Goal: Information Seeking & Learning: Learn about a topic

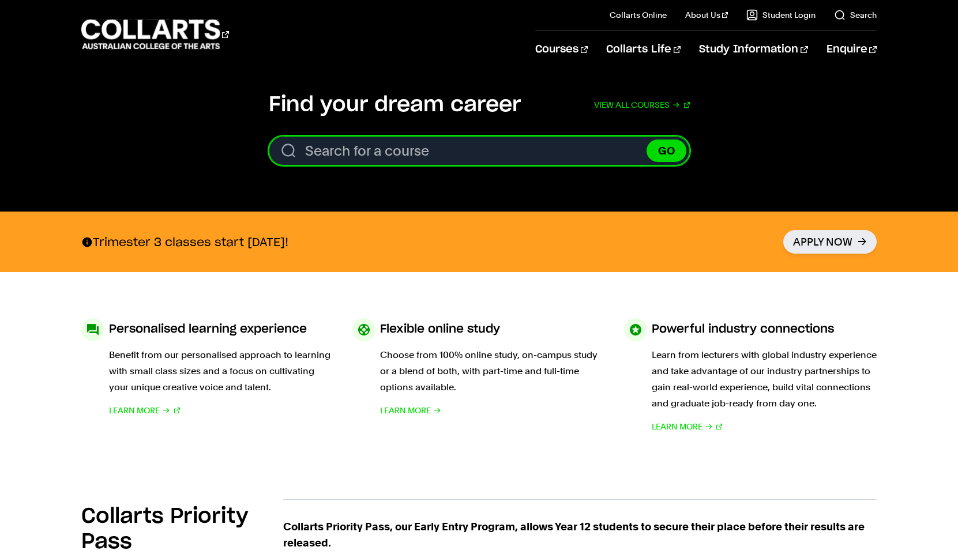
scroll to position [197, 0]
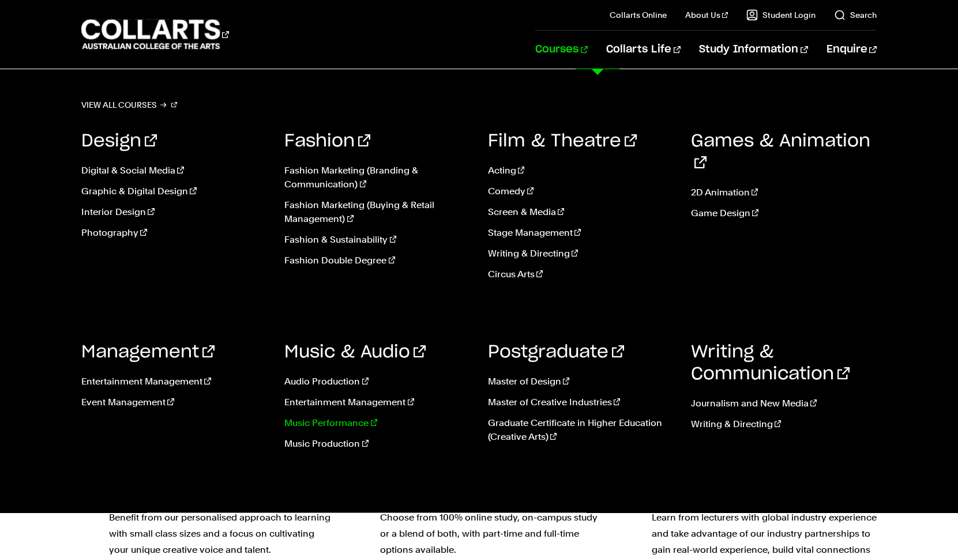
click at [348, 422] on link "Music Performance" at bounding box center [377, 423] width 186 height 14
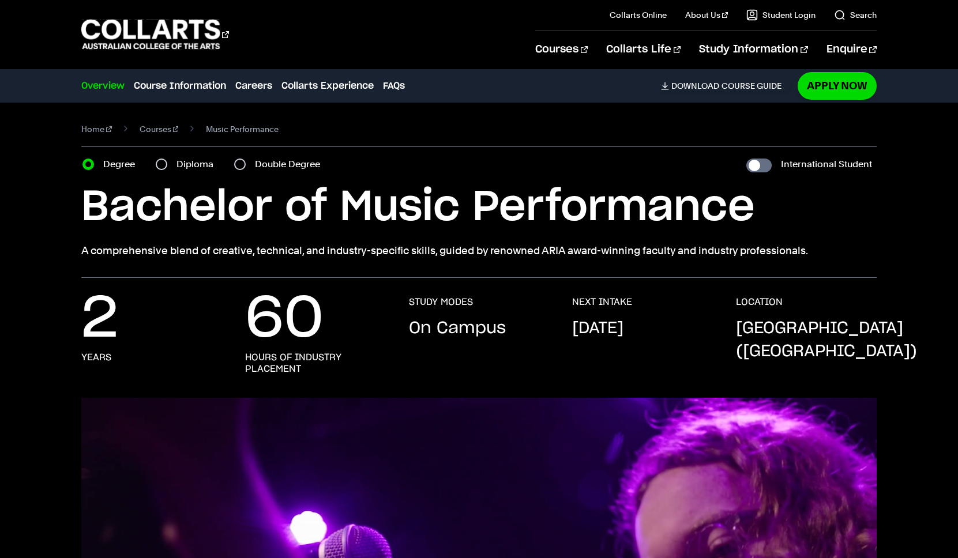
click at [185, 164] on label "Diploma" at bounding box center [199, 164] width 44 height 16
click at [167, 164] on input "Diploma" at bounding box center [162, 165] width 12 height 12
radio input "true"
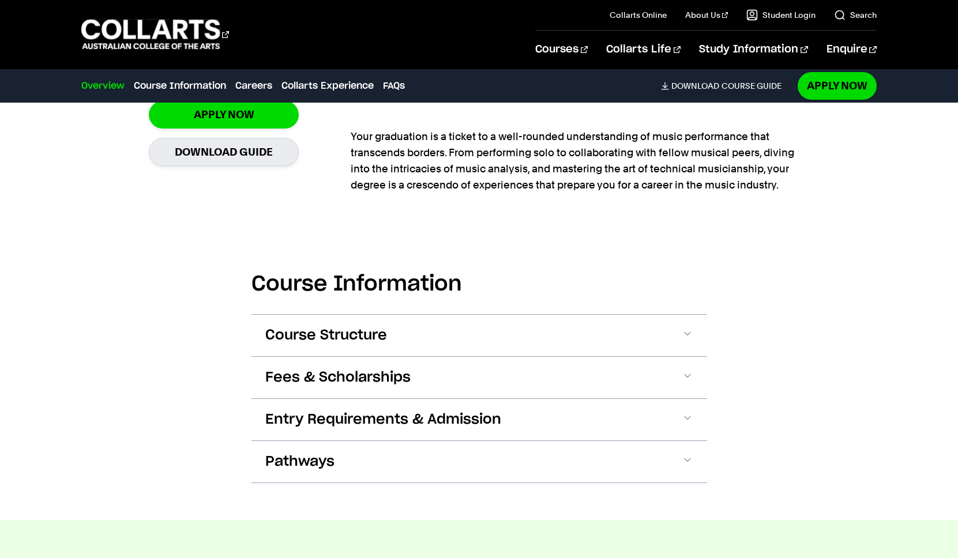
scroll to position [906, 0]
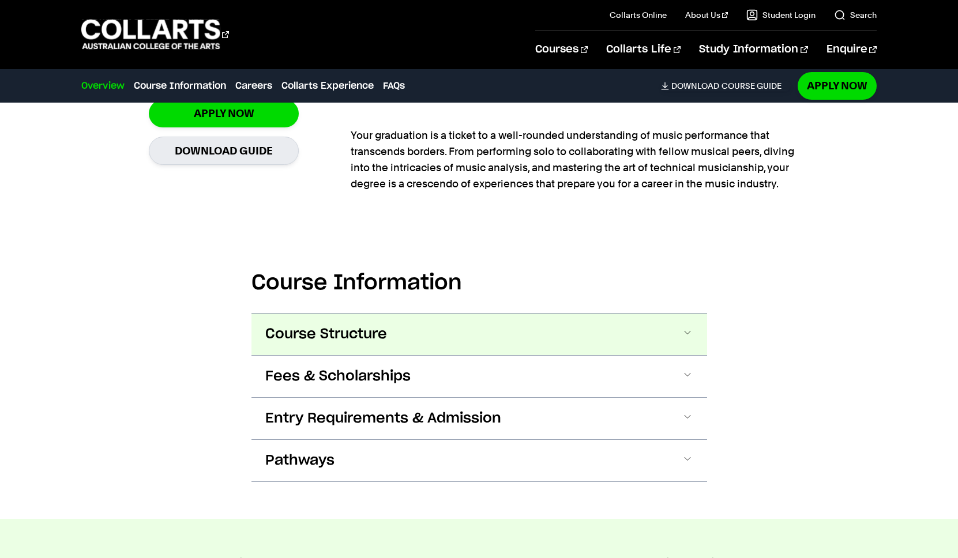
click at [686, 335] on span at bounding box center [688, 334] width 12 height 15
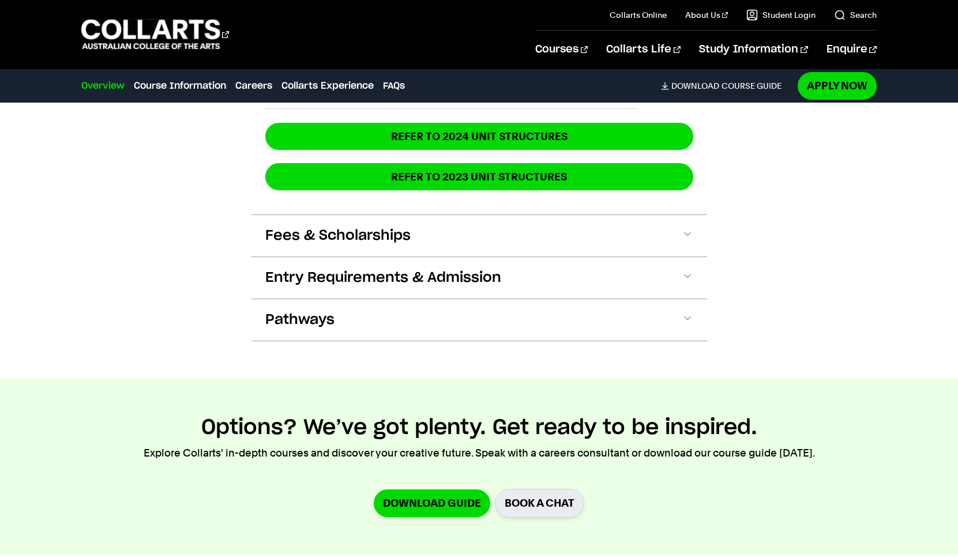
scroll to position [1605, 0]
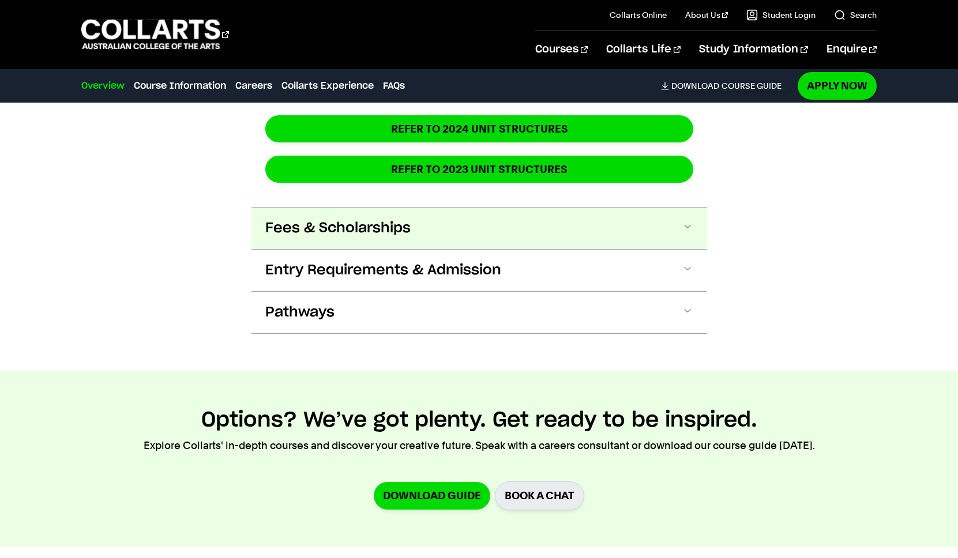
click at [340, 230] on span "Fees & Scholarships" at bounding box center [337, 228] width 145 height 18
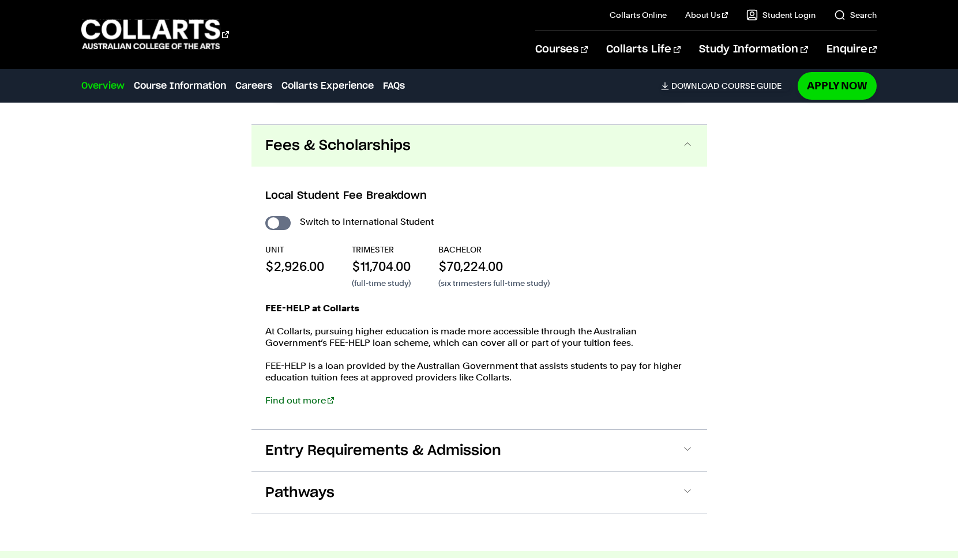
scroll to position [1709, 0]
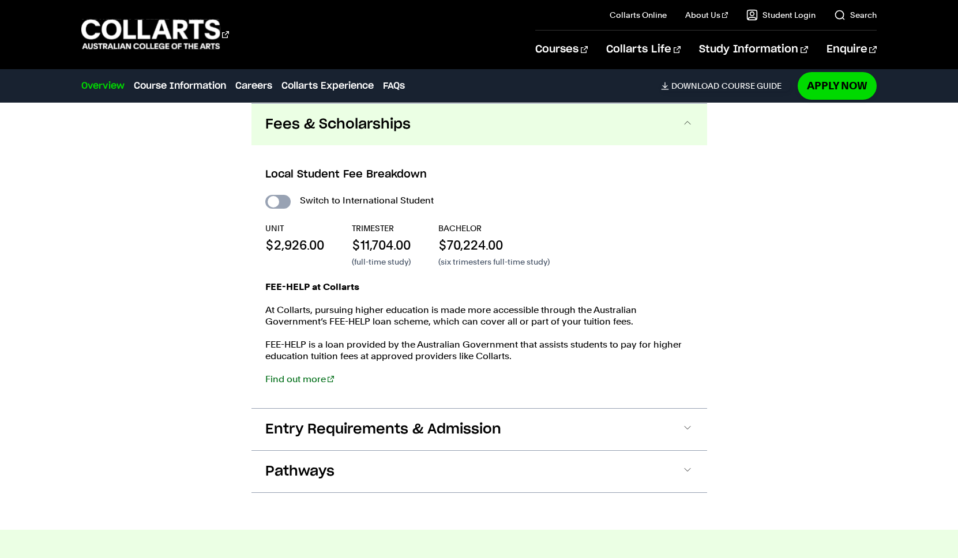
click at [274, 201] on input "International Student" at bounding box center [277, 202] width 25 height 14
checkbox input "true"
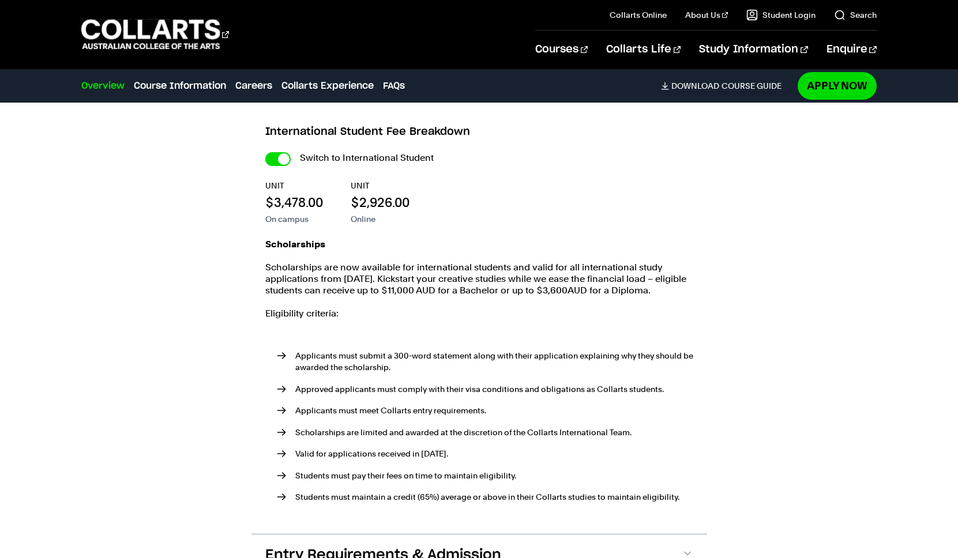
scroll to position [1744, 0]
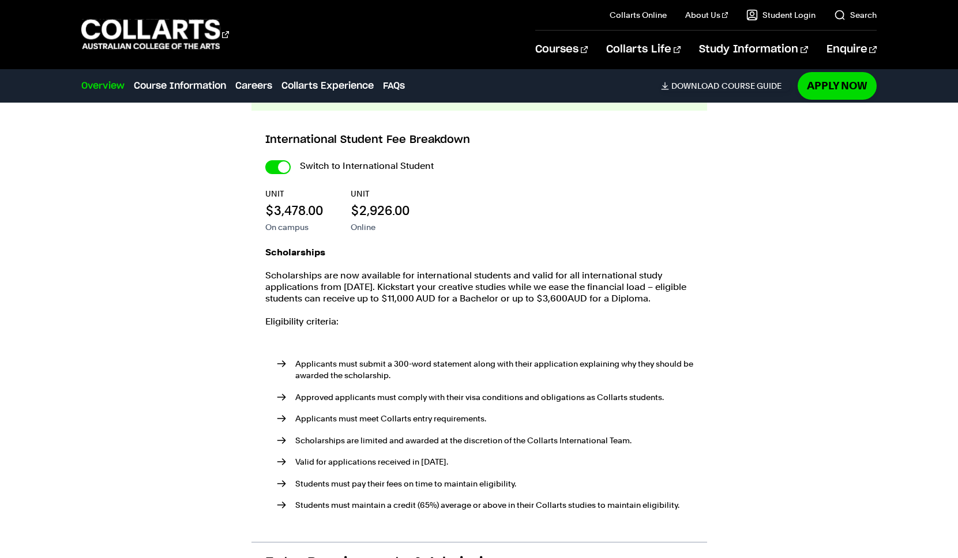
scroll to position [1709, 0]
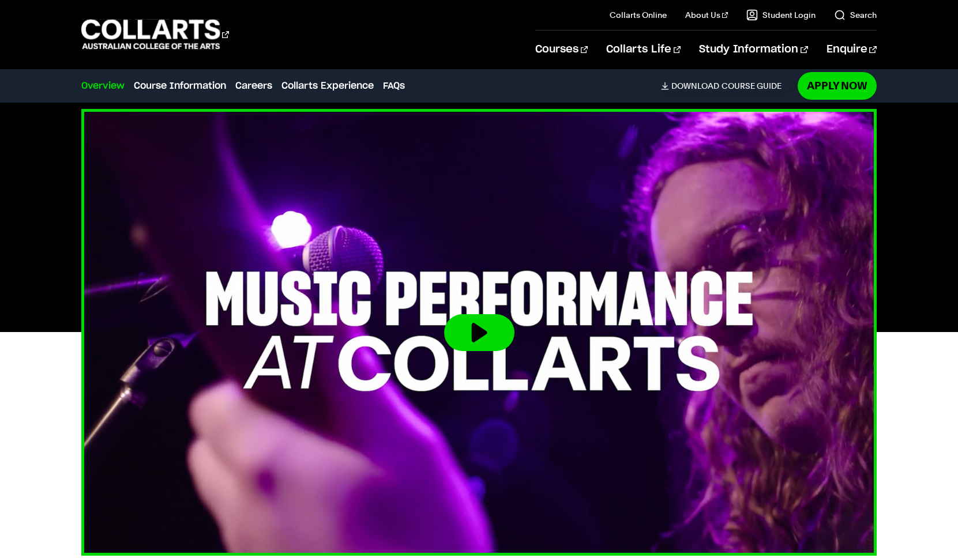
scroll to position [299, 0]
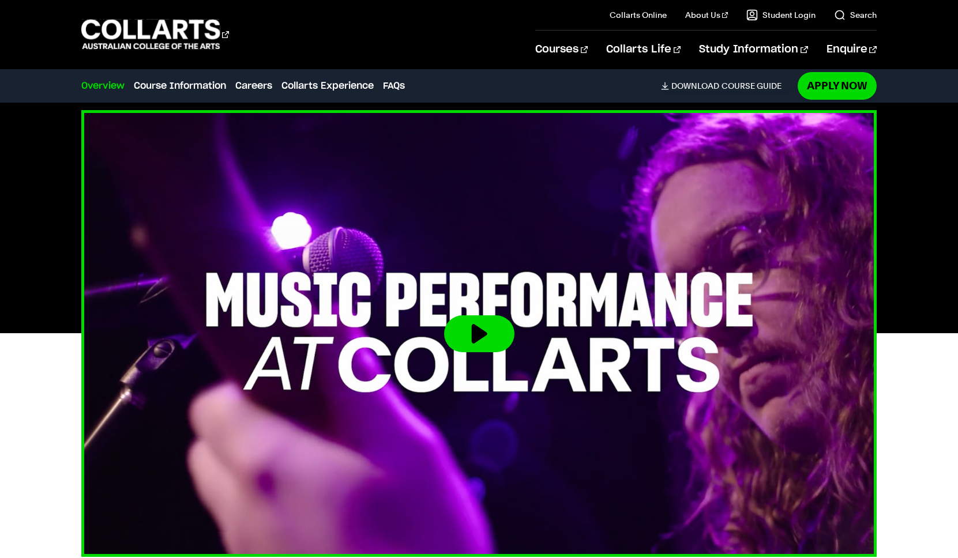
click at [472, 333] on button at bounding box center [479, 334] width 70 height 37
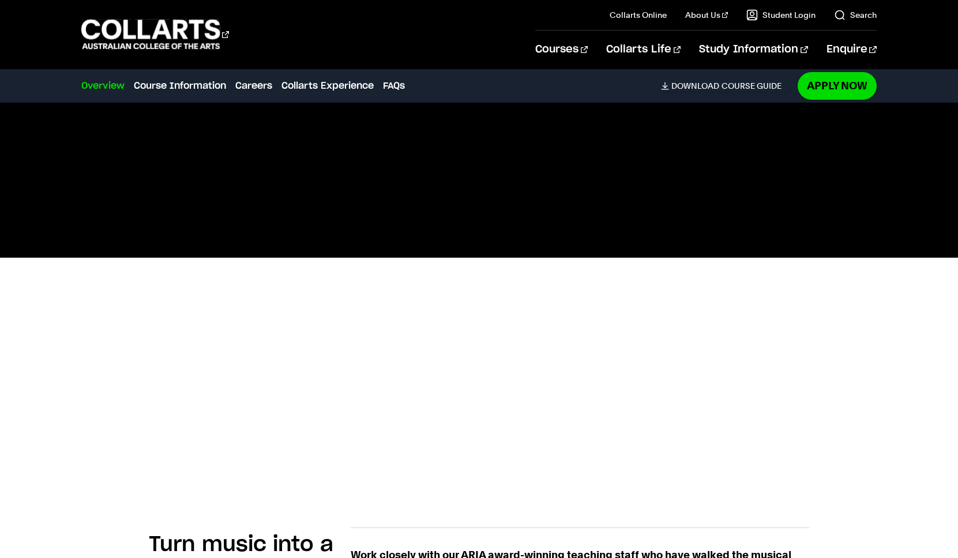
scroll to position [276, 0]
